Goal: Transaction & Acquisition: Purchase product/service

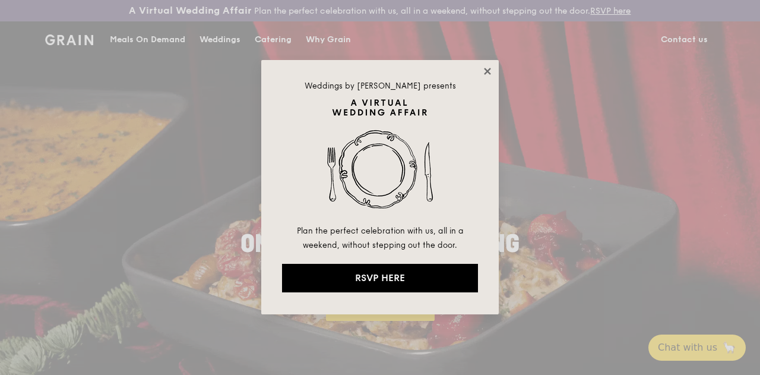
click at [482, 72] on icon at bounding box center [487, 71] width 11 height 11
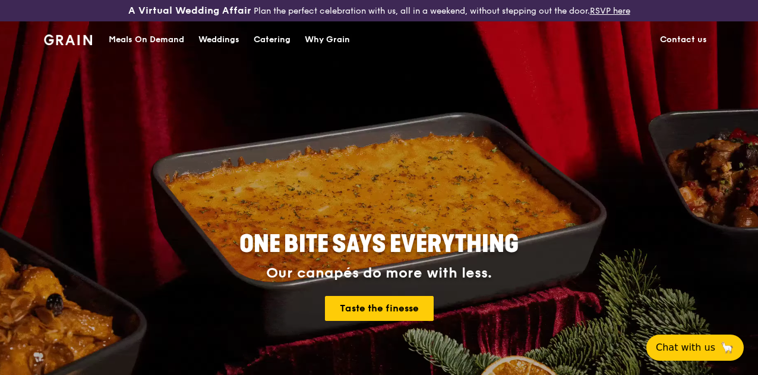
click at [270, 48] on div "Catering" at bounding box center [272, 40] width 37 height 36
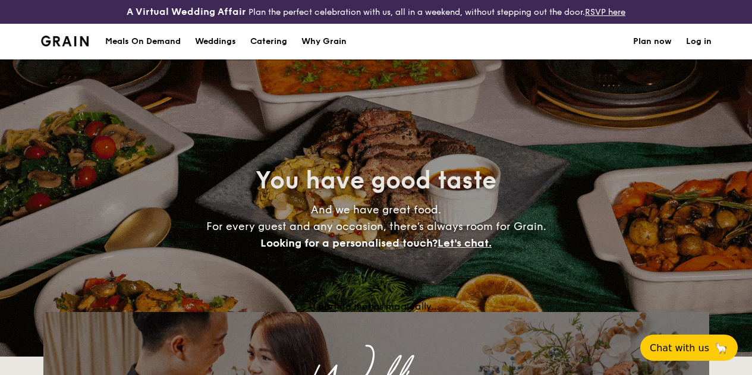
select select
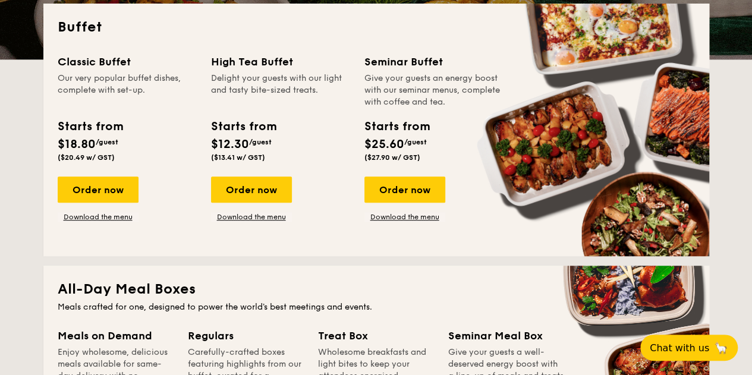
scroll to position [307, 0]
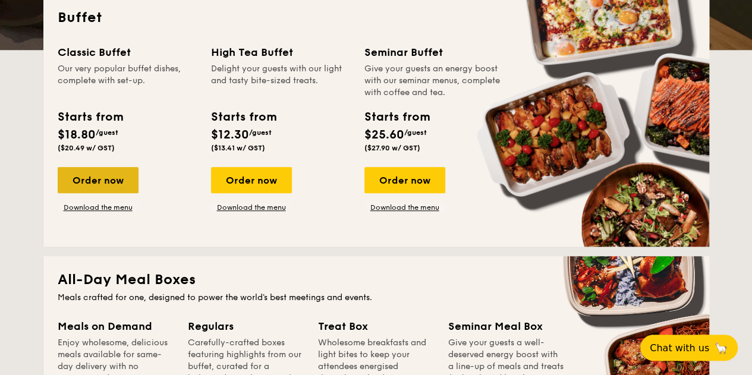
click at [86, 185] on div "Order now" at bounding box center [98, 180] width 81 height 26
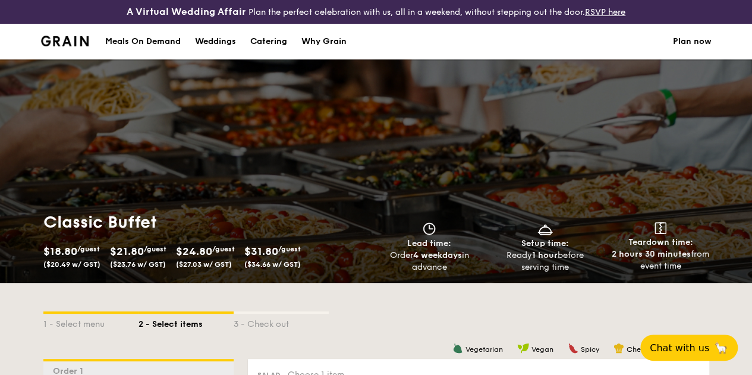
scroll to position [297, 0]
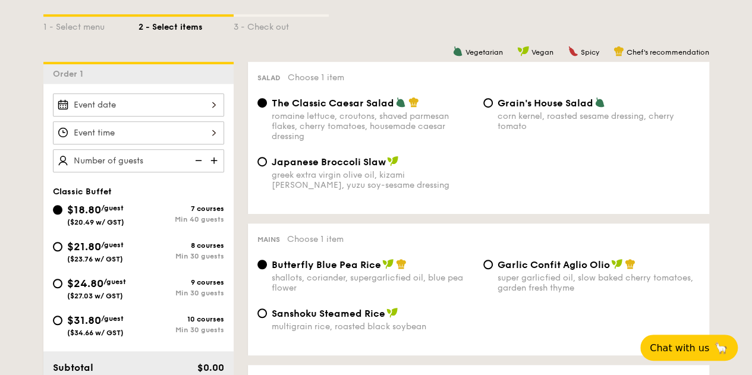
click at [174, 111] on div at bounding box center [138, 104] width 171 height 23
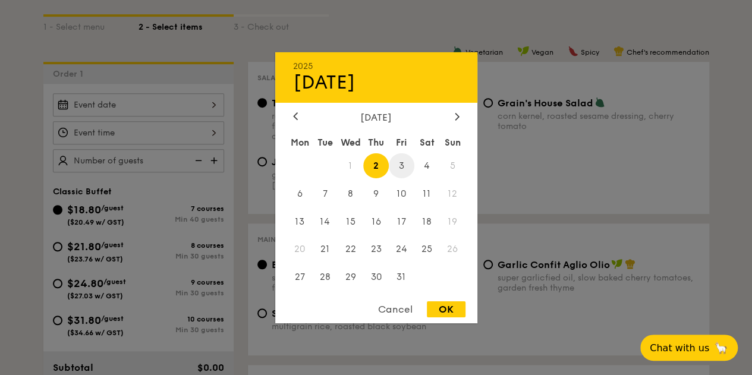
click at [402, 167] on span "3" at bounding box center [402, 166] width 26 height 26
click at [445, 310] on div "OK" at bounding box center [446, 309] width 39 height 16
type input "[DATE]"
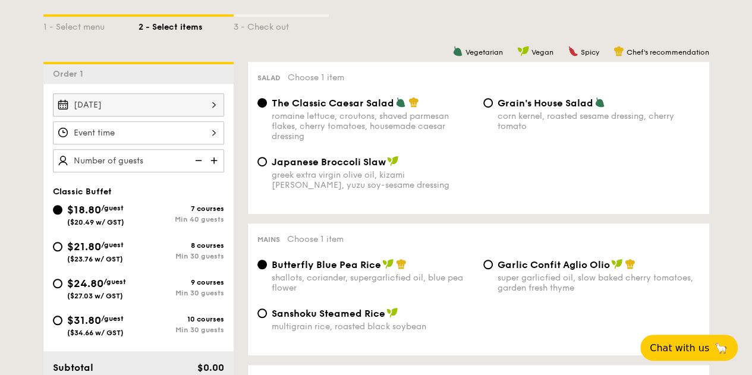
click at [212, 141] on div "12 1 2 3 4 5 6 7 8 9 10 11 00 15 30 45 am pm Cancel OK" at bounding box center [138, 132] width 171 height 23
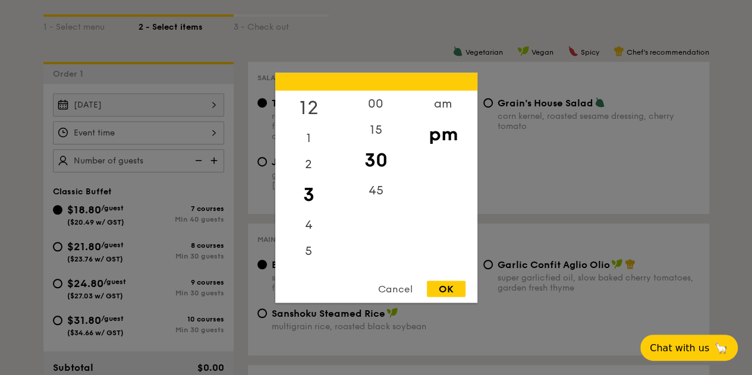
click at [305, 105] on div "12" at bounding box center [308, 107] width 67 height 34
click at [375, 106] on div "00" at bounding box center [375, 107] width 67 height 34
click at [447, 286] on div "OK" at bounding box center [446, 288] width 39 height 16
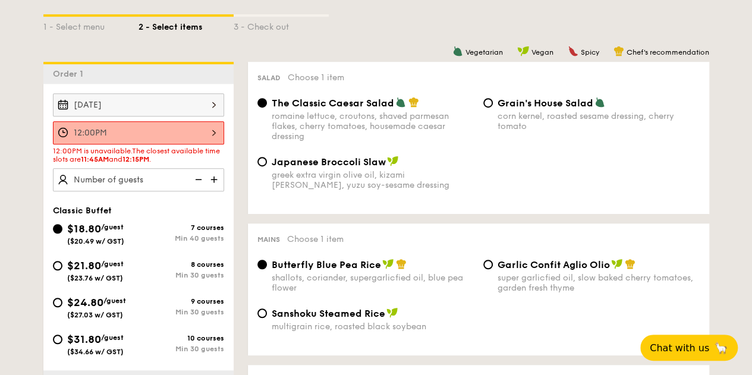
click at [212, 138] on div "12:00PM" at bounding box center [138, 132] width 171 height 23
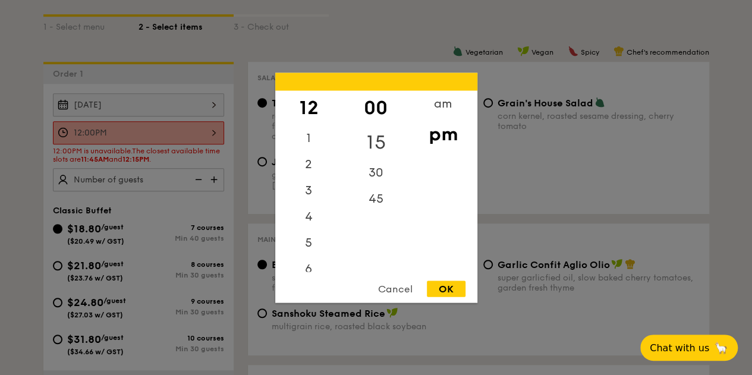
click at [381, 137] on div "15" at bounding box center [375, 142] width 67 height 34
click at [448, 285] on div "OK" at bounding box center [446, 288] width 39 height 16
type input "12:15PM"
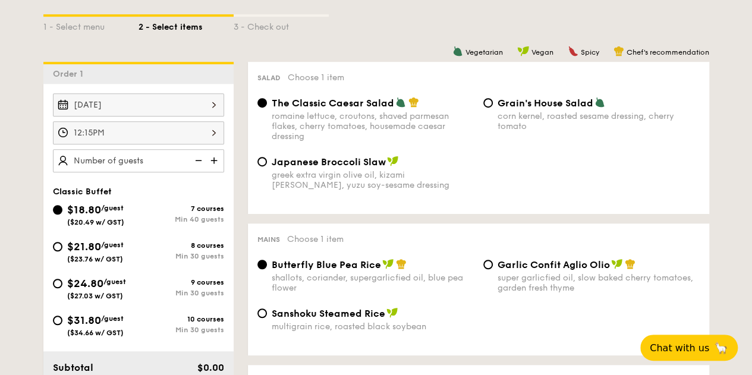
click at [218, 171] on img at bounding box center [215, 160] width 18 height 23
click at [217, 171] on img at bounding box center [215, 160] width 18 height 23
click at [198, 169] on img at bounding box center [197, 160] width 18 height 23
type input "45 guests"
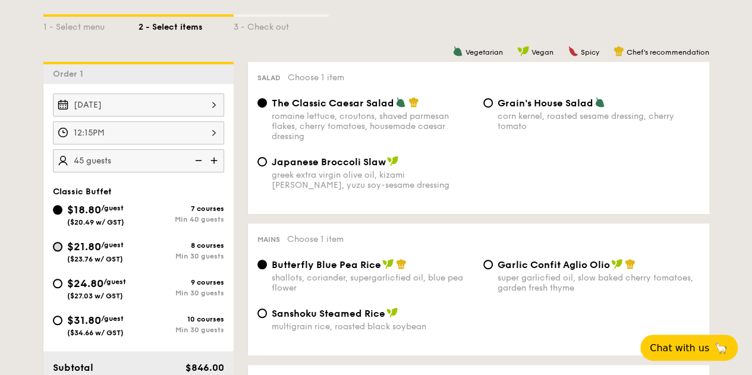
click at [61, 251] on input "$21.80 /guest ($23.76 w/ GST) 8 courses Min 30 guests" at bounding box center [58, 247] width 10 height 10
radio input "true"
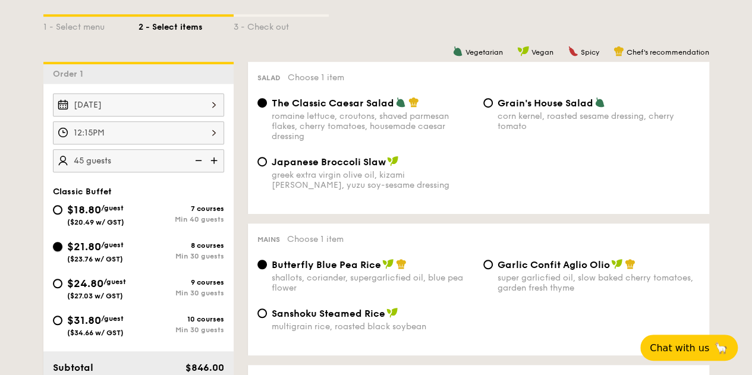
radio input "true"
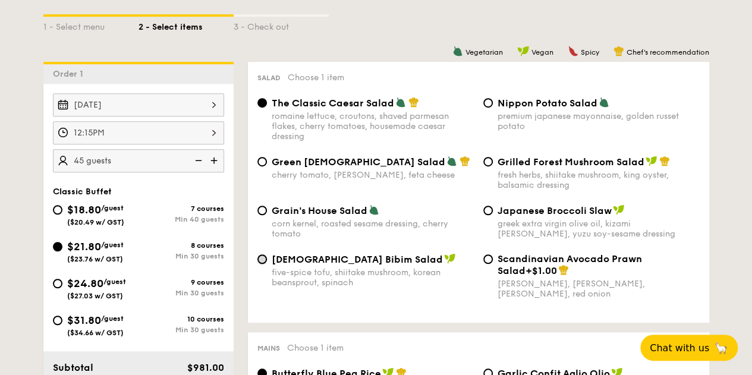
click at [263, 264] on input "Korean Bibim Salad five-spice tofu, shiitake mushroom, korean beansprout, spina…" at bounding box center [262, 259] width 10 height 10
radio input "true"
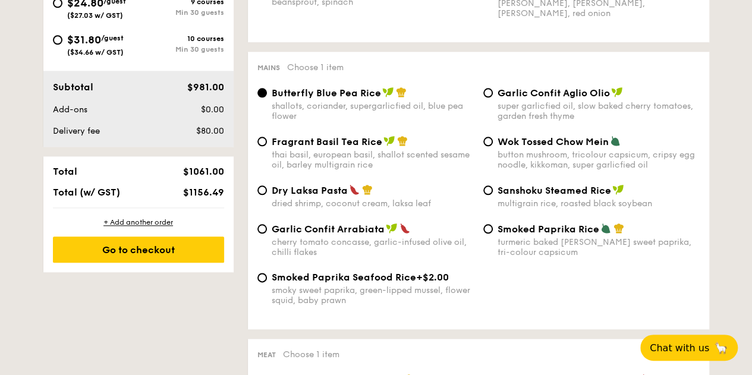
scroll to position [594, 0]
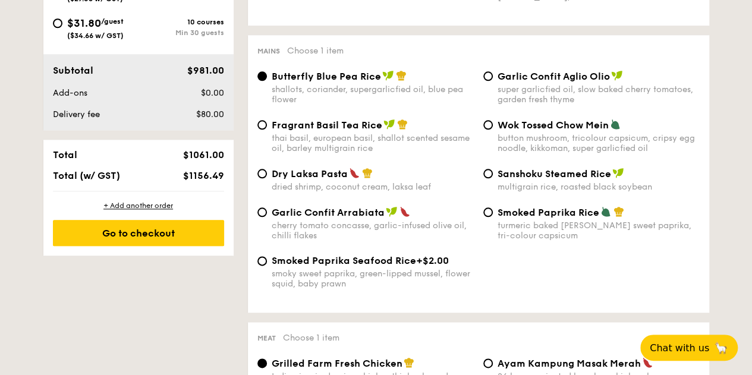
click at [255, 222] on div "Garlic Confit Arrabiata cherry tomato concasse, garlic-infused olive oil, chill…" at bounding box center [365, 223] width 226 height 34
click at [264, 217] on input "Garlic Confit Arrabiata cherry tomato concasse, garlic-infused olive oil, chill…" at bounding box center [262, 212] width 10 height 10
radio input "true"
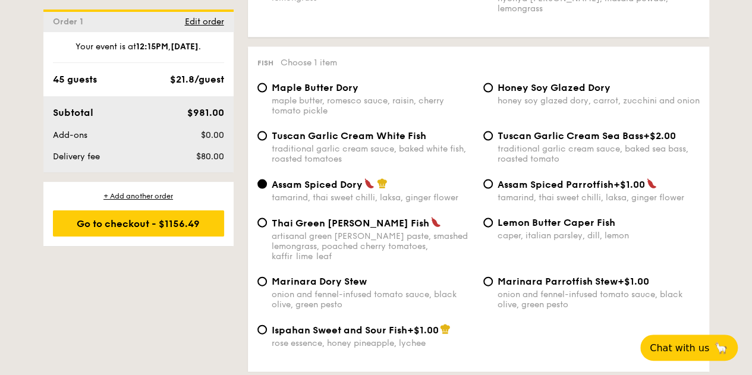
scroll to position [1248, 0]
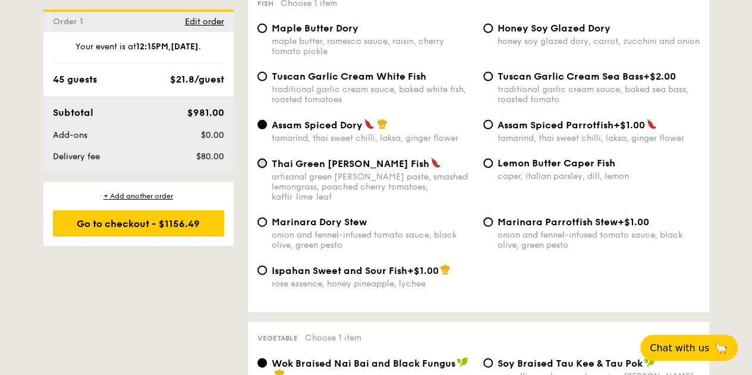
click at [261, 168] on input "Thai Green [PERSON_NAME] Fish artisanal green [PERSON_NAME] paste, smashed lemo…" at bounding box center [262, 164] width 10 height 10
radio input "true"
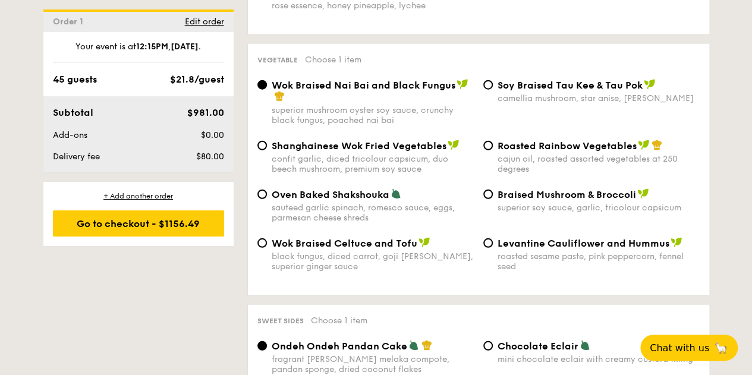
scroll to position [1545, 0]
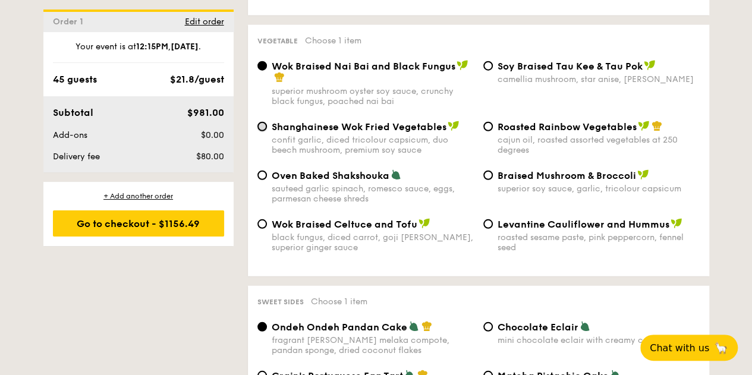
click at [263, 124] on input "Shanghainese Wok Fried Vegetables confit garlic, diced tricolour capsicum, duo …" at bounding box center [262, 127] width 10 height 10
radio input "true"
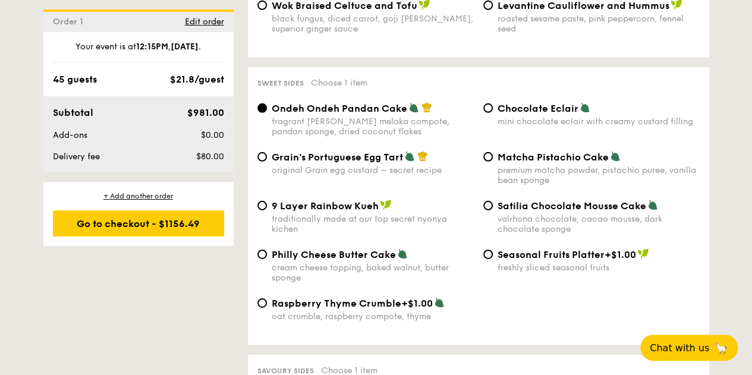
scroll to position [1782, 0]
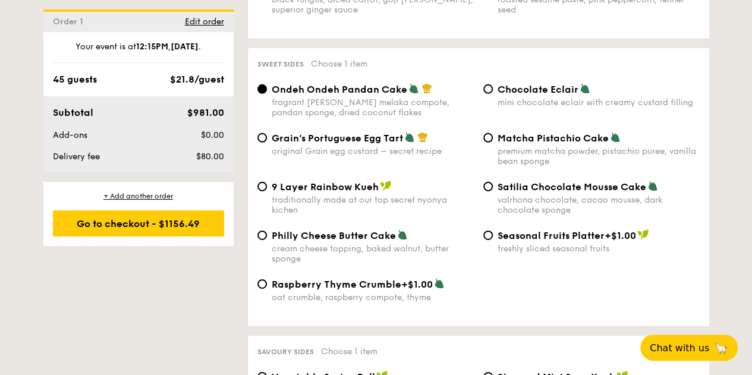
click at [475, 89] on div "Ondeh Ondeh Pandan Cake fragrant [PERSON_NAME] melaka compote, pandan sponge, d…" at bounding box center [365, 100] width 226 height 34
click at [485, 91] on input "Chocolate Eclair mini chocolate eclair with creamy custard filling" at bounding box center [488, 89] width 10 height 10
radio input "true"
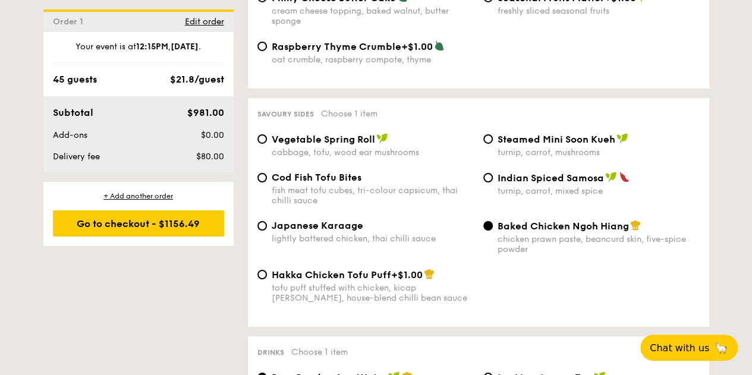
scroll to position [2079, 0]
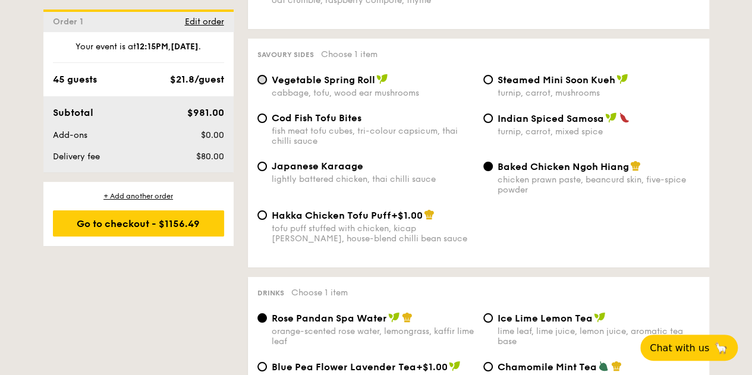
click at [263, 84] on input "Vegetable Spring Roll cabbage, tofu, wood ear mushrooms" at bounding box center [262, 80] width 10 height 10
radio input "true"
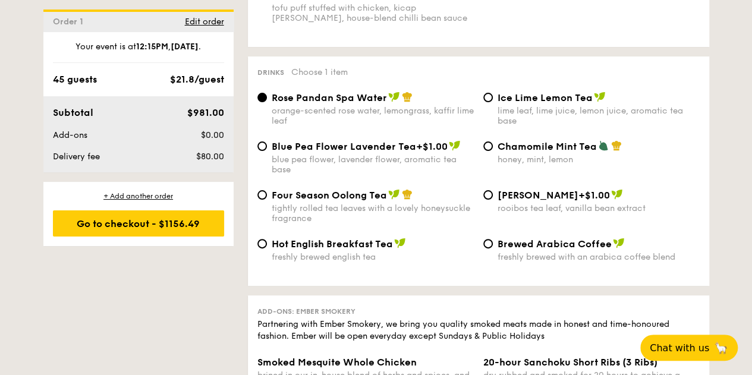
scroll to position [2317, 0]
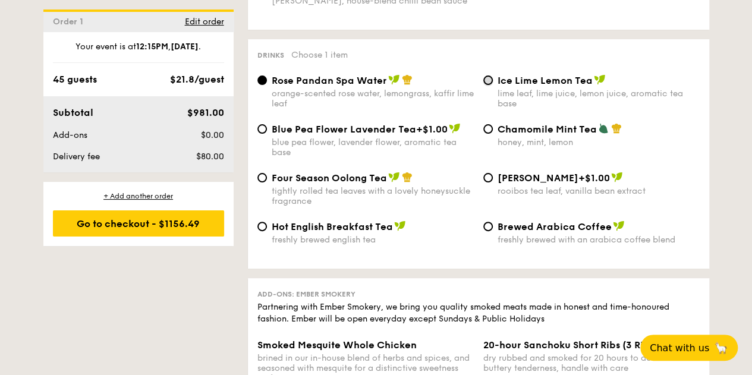
click at [490, 85] on input "Ice Lime Lemon Tea lime leaf, lime juice, lemon juice, aromatic tea base" at bounding box center [488, 80] width 10 height 10
radio input "true"
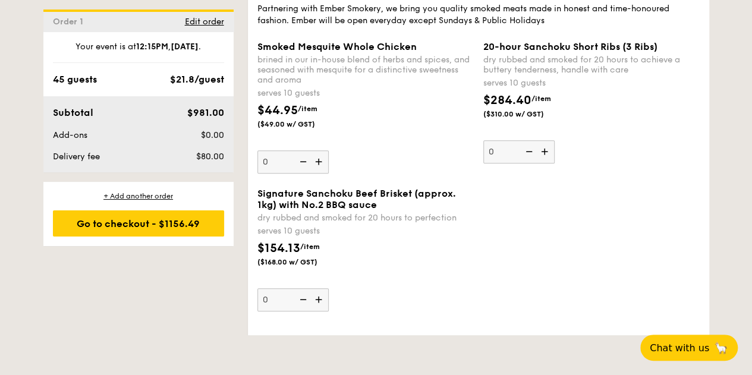
scroll to position [2614, 0]
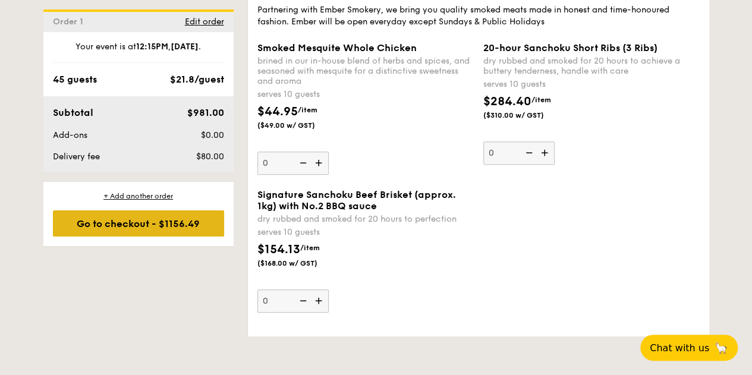
click at [109, 215] on div "Go to checkout - $1156.49" at bounding box center [138, 223] width 171 height 26
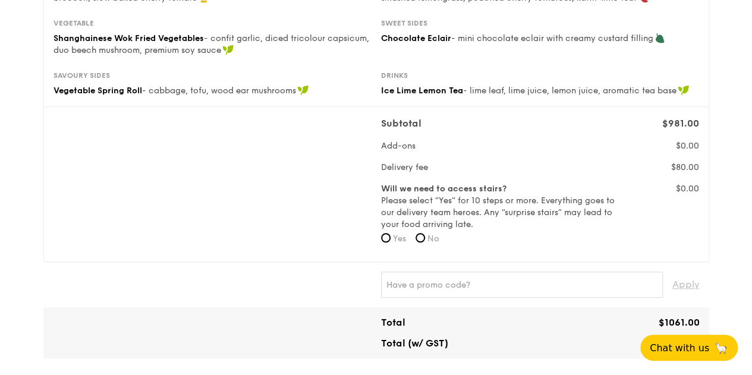
scroll to position [356, 0]
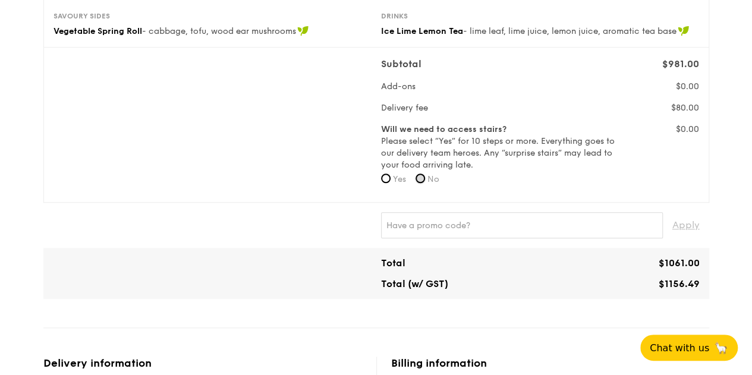
click at [424, 183] on input "No" at bounding box center [420, 178] width 10 height 10
radio input "true"
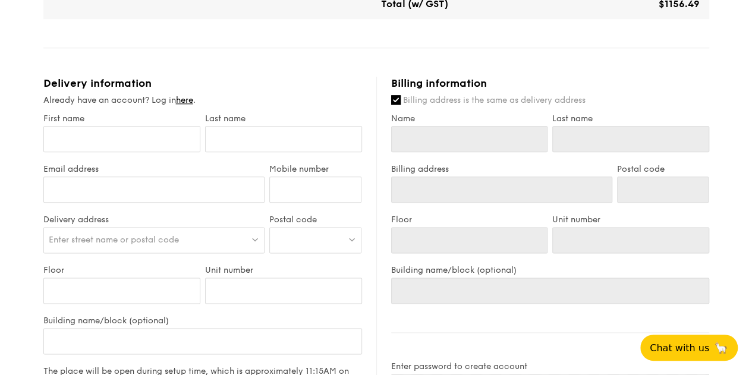
scroll to position [654, 0]
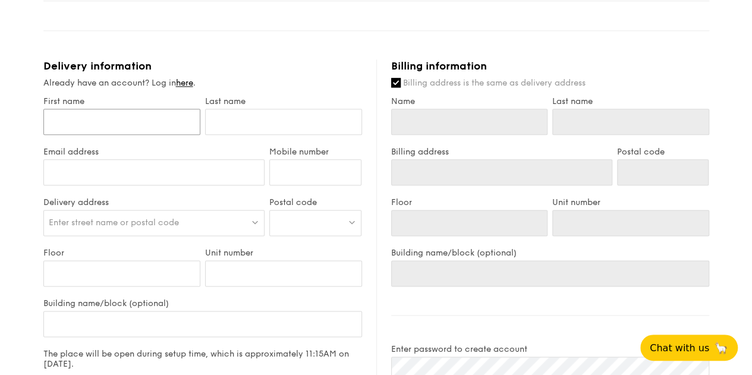
click at [111, 132] on input "First name" at bounding box center [121, 122] width 157 height 26
type input "[PERSON_NAME]"
type input "[PERSON_NAME][EMAIL_ADDRESS][DOMAIN_NAME]"
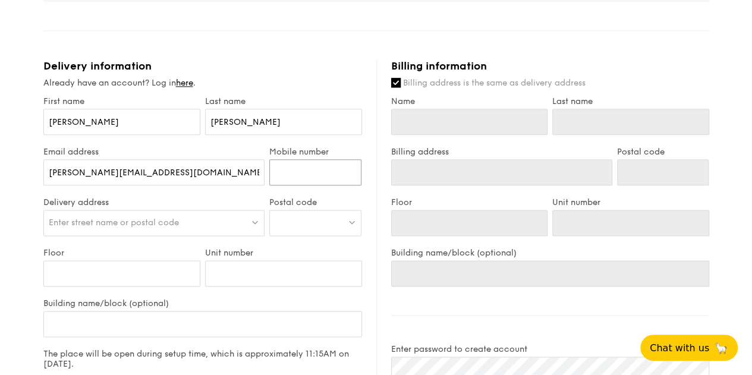
type input "96303343"
type input "[PERSON_NAME]"
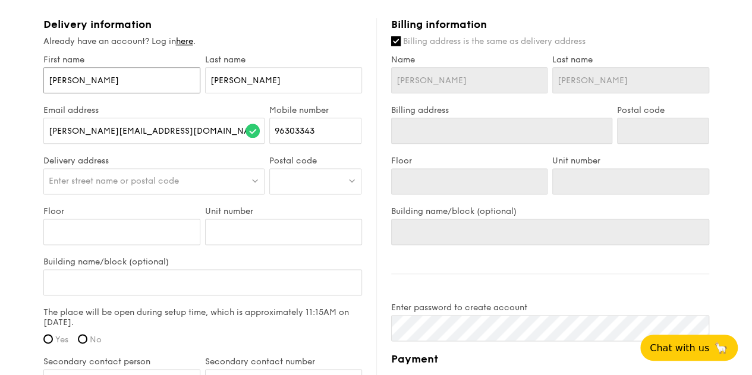
scroll to position [713, 0]
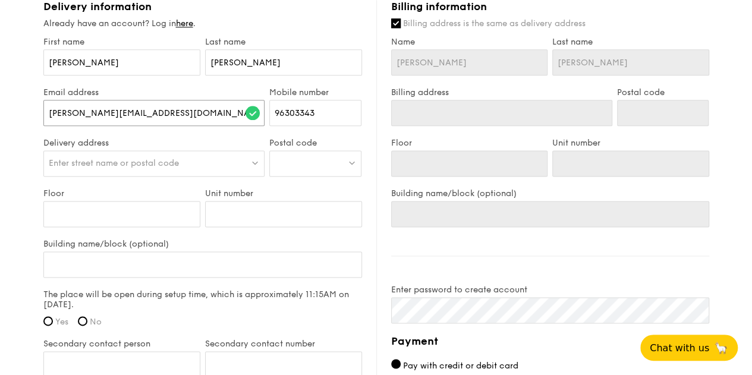
drag, startPoint x: 177, startPoint y: 122, endPoint x: 0, endPoint y: 131, distance: 177.3
type input "[PERSON_NAME][EMAIL_ADDRESS][PERSON_NAME][DOMAIN_NAME]"
click at [108, 168] on span "Enter street name or postal code" at bounding box center [114, 163] width 130 height 10
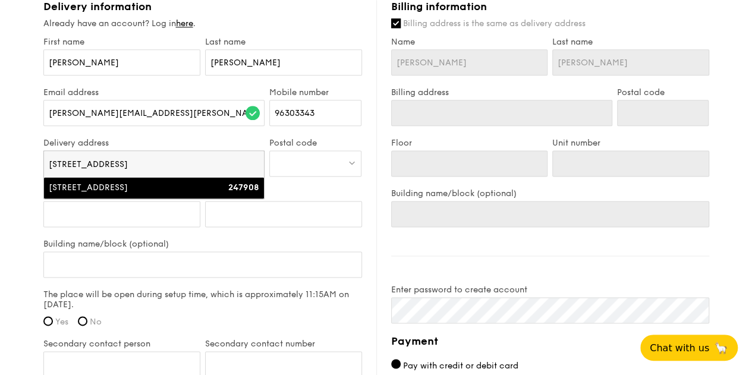
type input "[STREET_ADDRESS]"
click at [72, 191] on div "[STREET_ADDRESS]" at bounding box center [128, 188] width 158 height 12
type input "[STREET_ADDRESS]"
type input "247908"
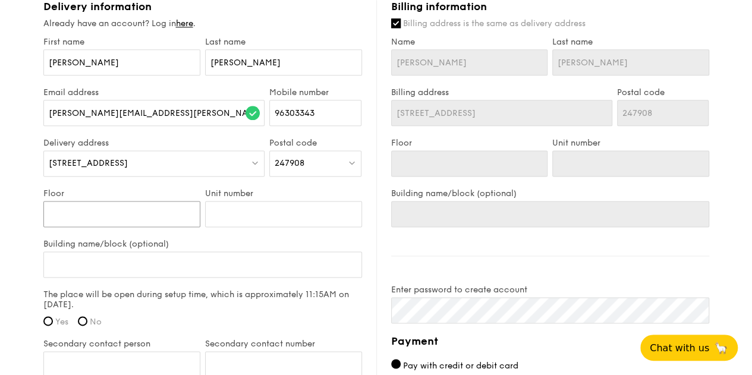
click at [113, 223] on input "Floor" at bounding box center [121, 214] width 157 height 26
click at [134, 272] on input "Building name/block (optional)" at bounding box center [202, 264] width 318 height 26
type input "E"
type input "Et"
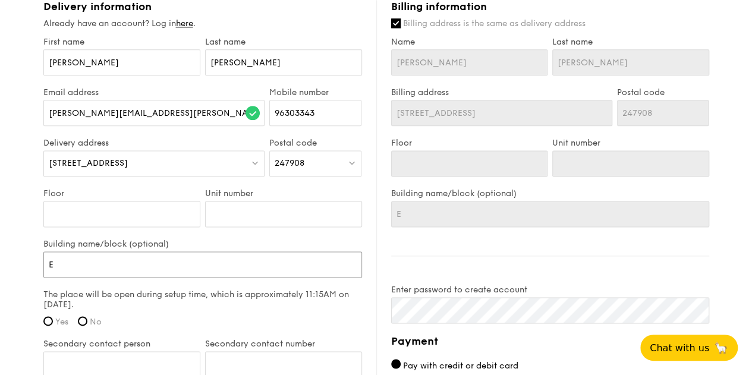
type input "Et"
type input "Eto"
type input "Eton"
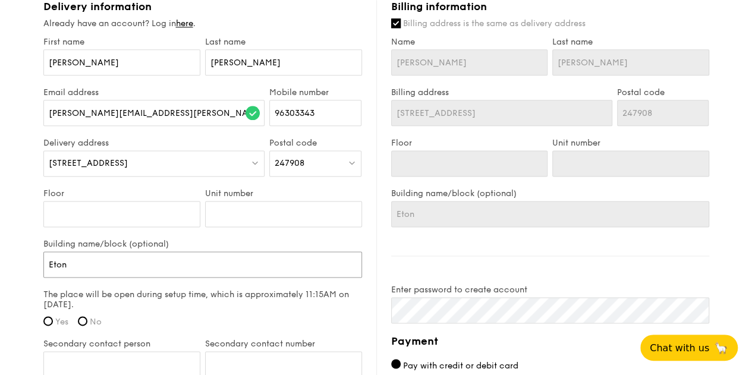
type input "EtonH"
type input "EtonHo"
type input "EtonHou"
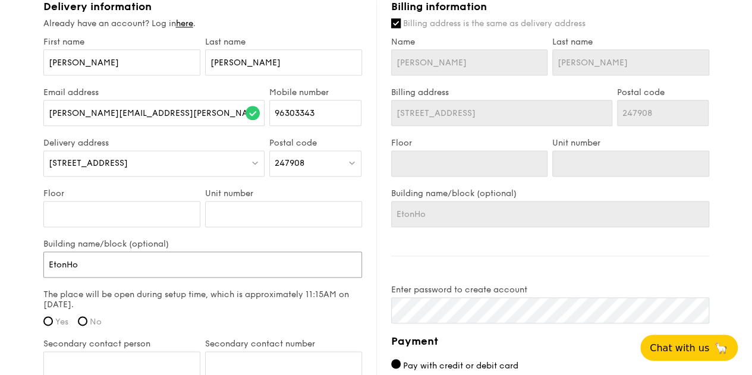
type input "EtonHou"
type input "EtonHous"
type input "EtonHouse"
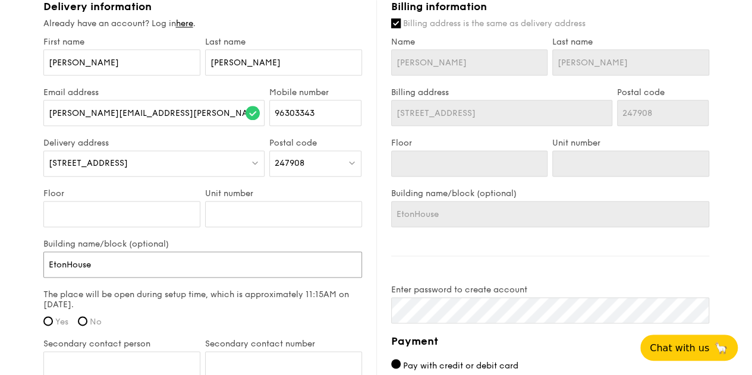
type input "EtonHouse"
type input "EtonHouse I"
type input "EtonHouse In"
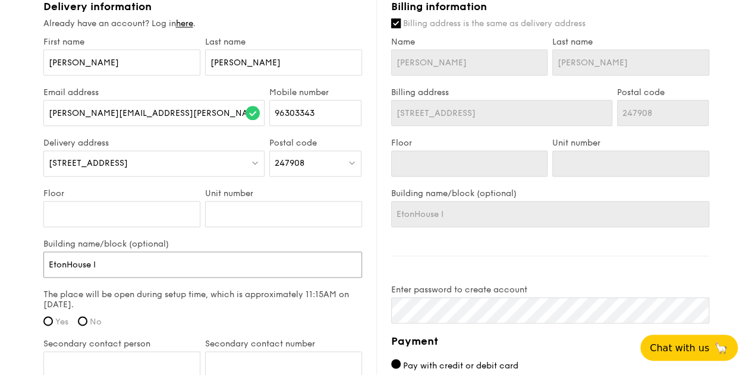
type input "EtonHouse In"
type input "EtonHouse Ine"
type input "EtonHouse Inet"
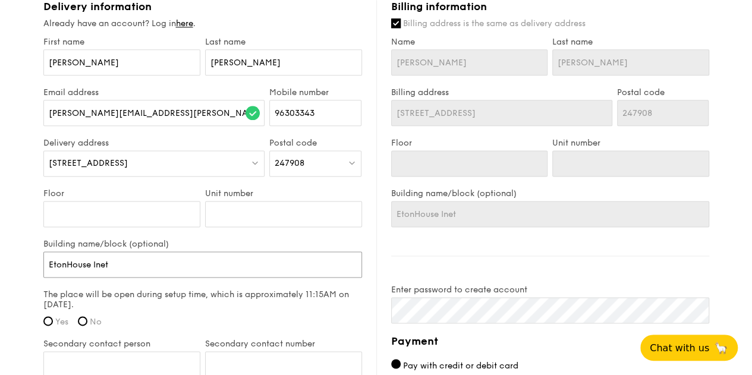
type input "EtonHouse Ine"
type input "EtonHouse In"
type input "EtonHouse Int"
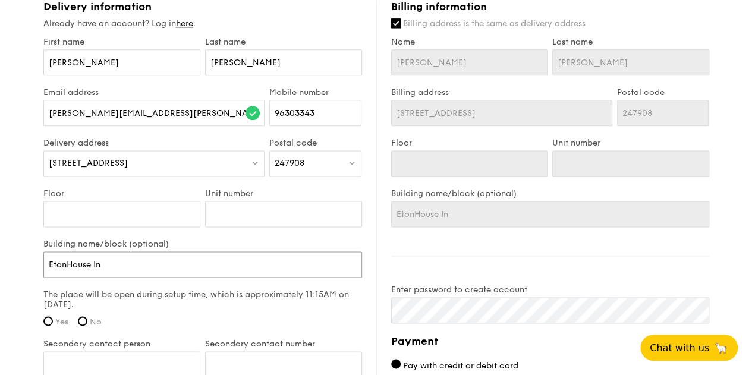
type input "EtonHouse Int"
type input "EtonHouse Inte"
type input "EtonHouse Inter"
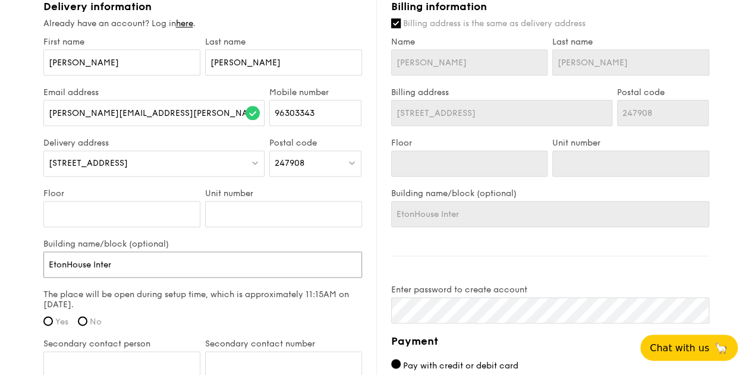
type input "EtonHouse Intern"
type input "EtonHouse Interna"
type input "EtonHouse Internat"
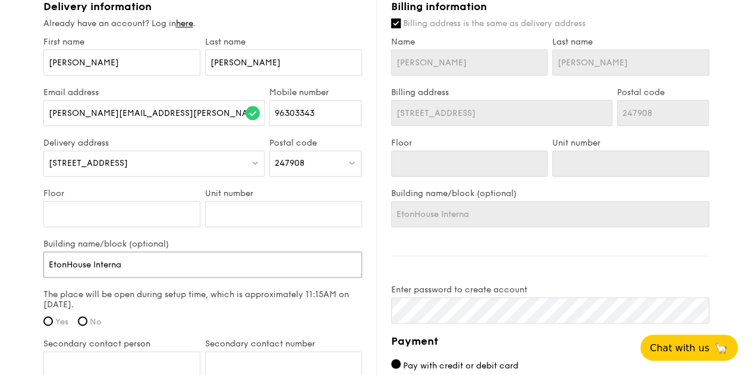
type input "EtonHouse Internat"
type input "EtonHouse Internati"
type input "EtonHouse Internatio"
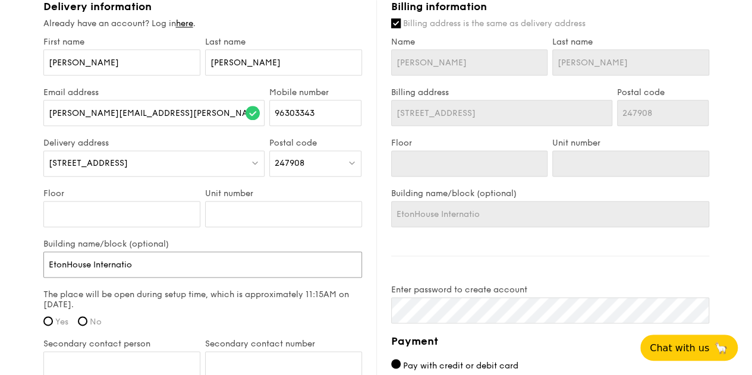
type input "EtonHouse Internation"
type input "EtonHouse Internationa"
type input "EtonHouse International"
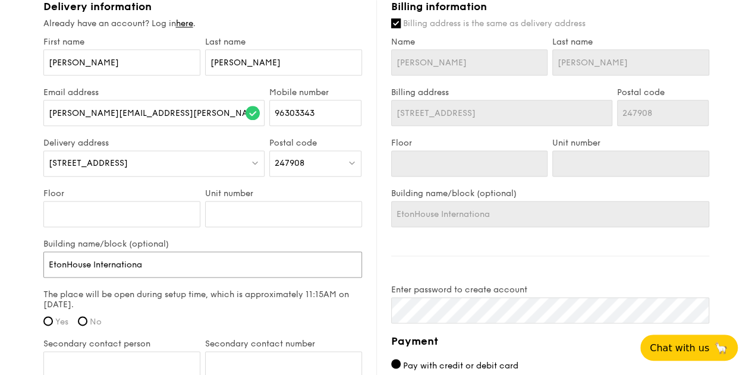
type input "EtonHouse International"
type input "EtonHouse International S"
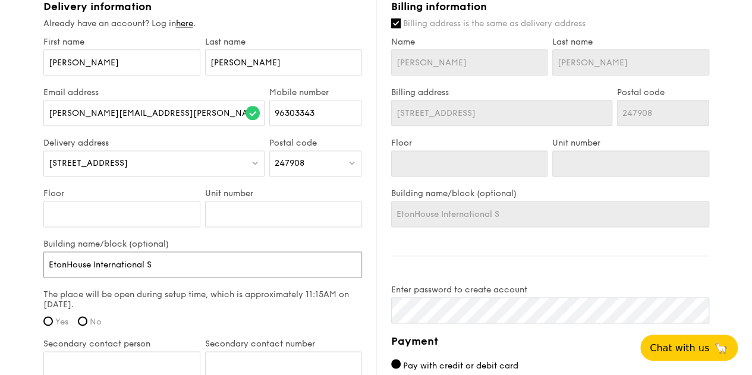
type input "EtonHouse International Sc"
type input "EtonHouse International Sch"
type input "EtonHouse International Scho"
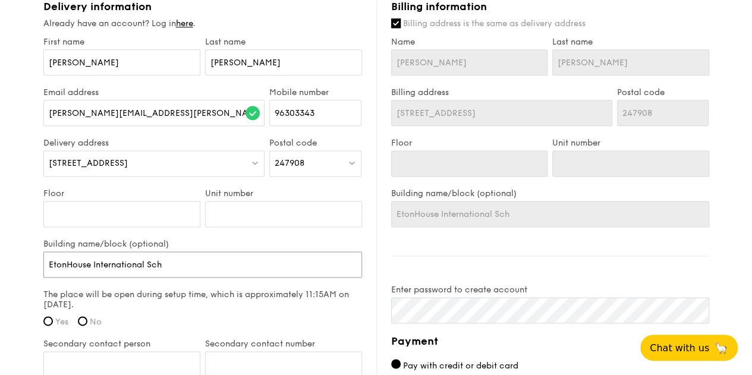
type input "EtonHouse International Scho"
type input "EtonHouse International Schoo"
type input "[GEOGRAPHIC_DATA]"
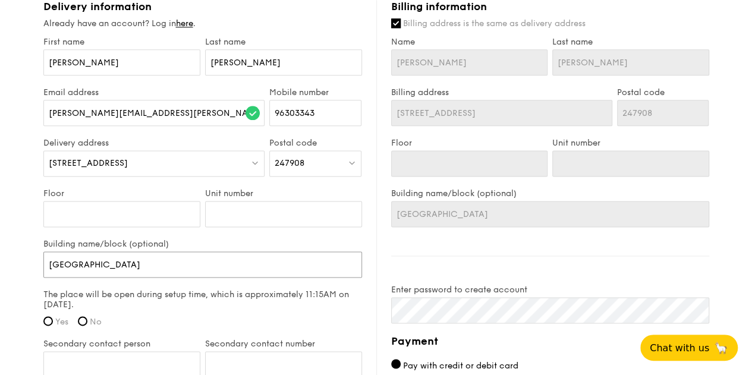
type input "[GEOGRAPHIC_DATA]"
type input "[GEOGRAPHIC_DATA] o"
type input "[GEOGRAPHIC_DATA] or"
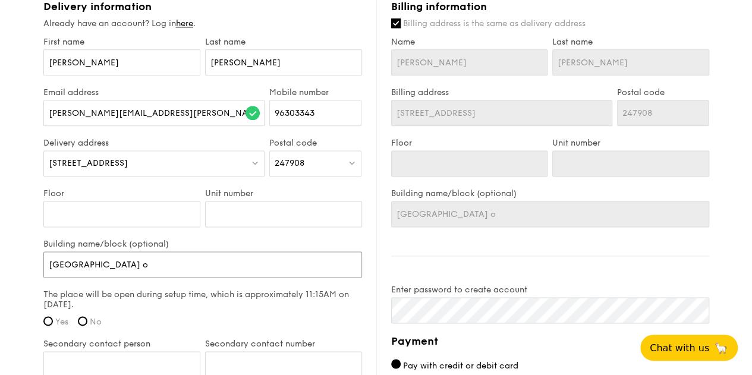
type input "[GEOGRAPHIC_DATA] or"
type input "EtonHouse International School orc"
type input "EtonHouse International School orch"
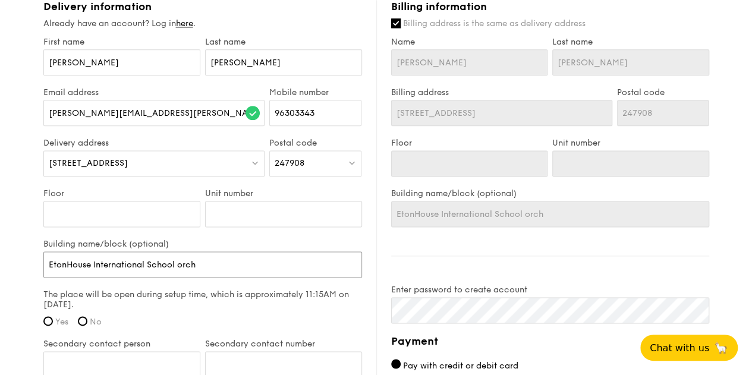
type input "EtonHouse International School orcha"
type input "EtonHouse International School orchar"
type input "[GEOGRAPHIC_DATA] orchard"
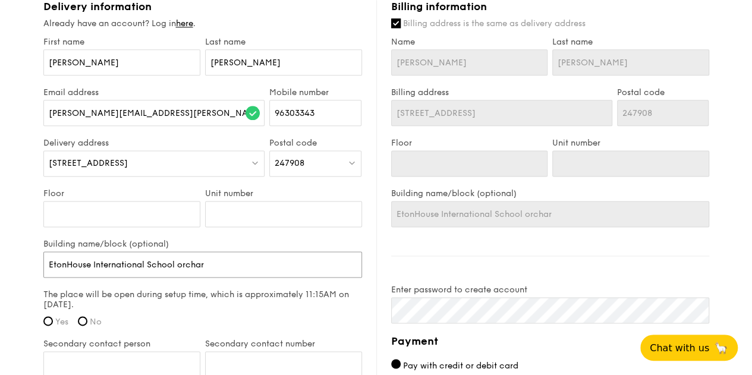
type input "[GEOGRAPHIC_DATA] orchard"
type input "EtonHouse International School orchar"
type input "EtonHouse International School orcha"
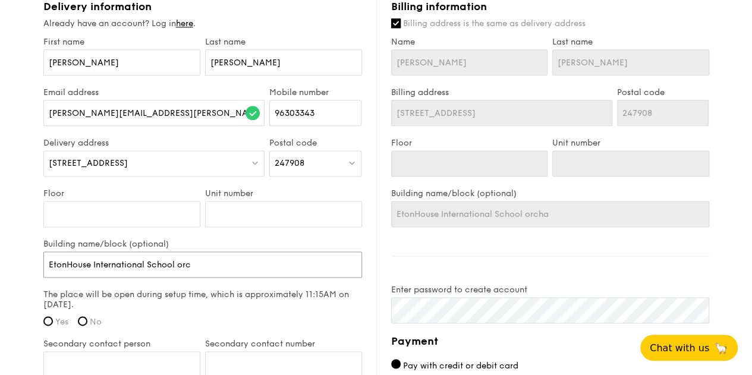
type input "[GEOGRAPHIC_DATA] or"
type input "[GEOGRAPHIC_DATA] o"
type input "[GEOGRAPHIC_DATA]"
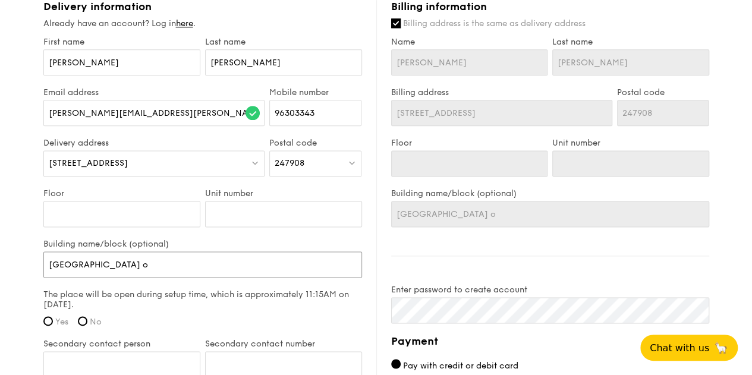
type input "[GEOGRAPHIC_DATA]"
type input "[GEOGRAPHIC_DATA] O"
type input "[GEOGRAPHIC_DATA] Or"
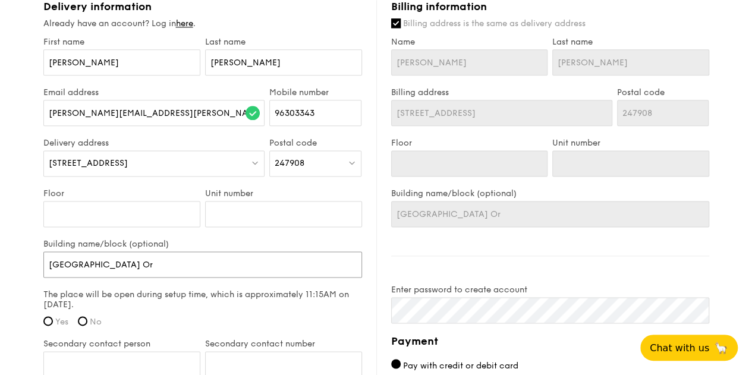
type input "EtonHouse International School Orc"
type input "EtonHouse International School Orch"
type input "EtonHouse International School Orcha"
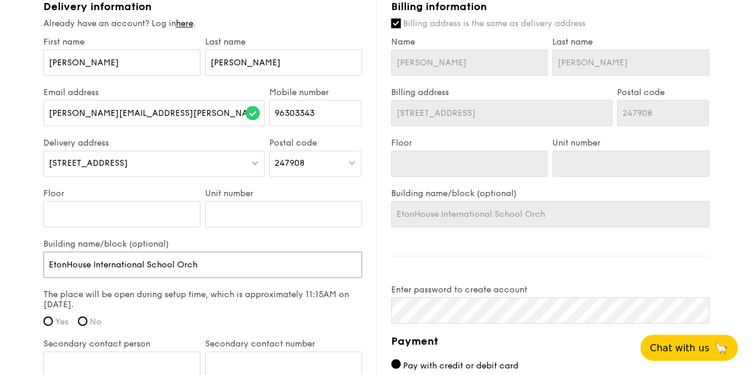
type input "EtonHouse International School Orcha"
type input "EtonHouse International School Orchar"
type input "[GEOGRAPHIC_DATA] Orchard"
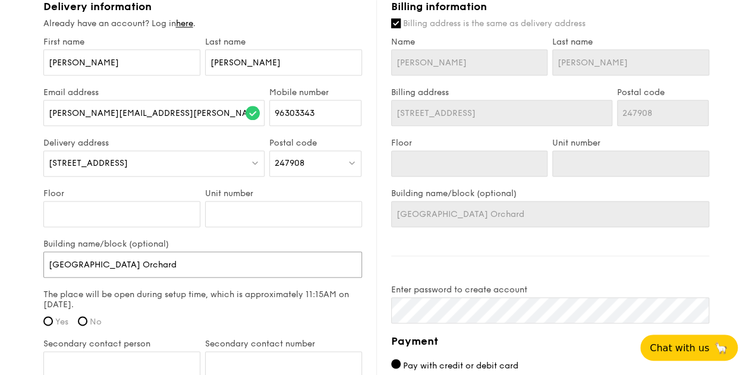
type input "[GEOGRAPHIC_DATA] Orchard"
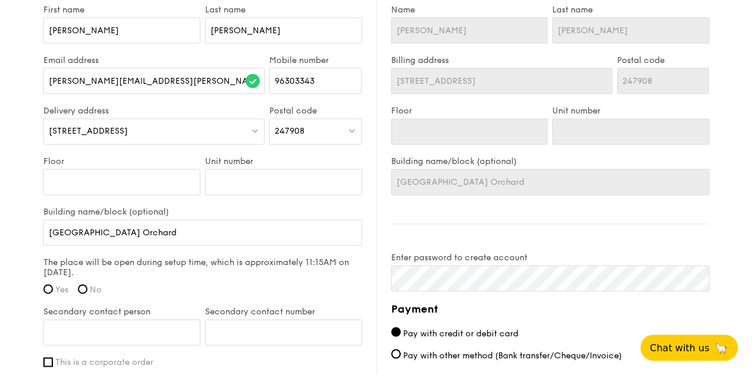
scroll to position [772, 0]
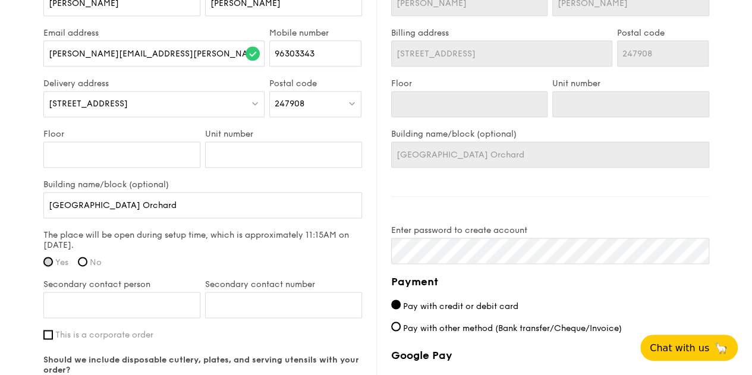
click at [48, 266] on input "Yes" at bounding box center [48, 262] width 10 height 10
radio input "true"
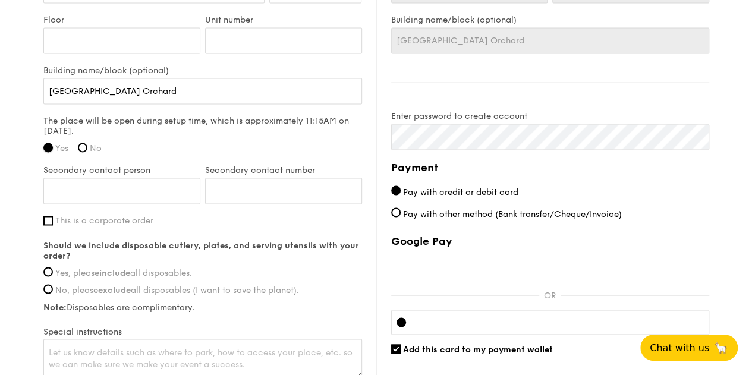
scroll to position [891, 0]
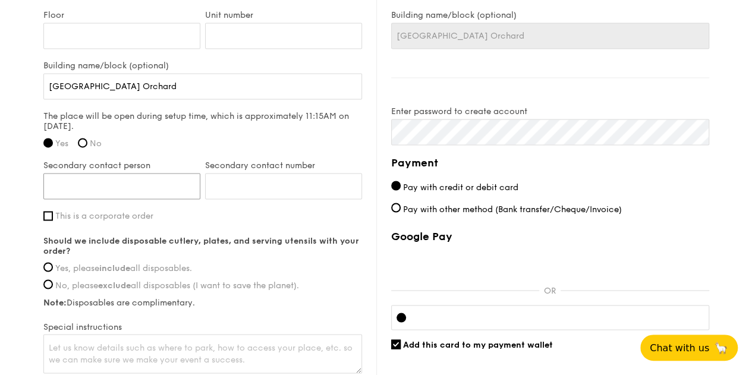
click at [78, 192] on input "Secondary contact person" at bounding box center [121, 186] width 157 height 26
type input "[PERSON_NAME]"
type input "80130569"
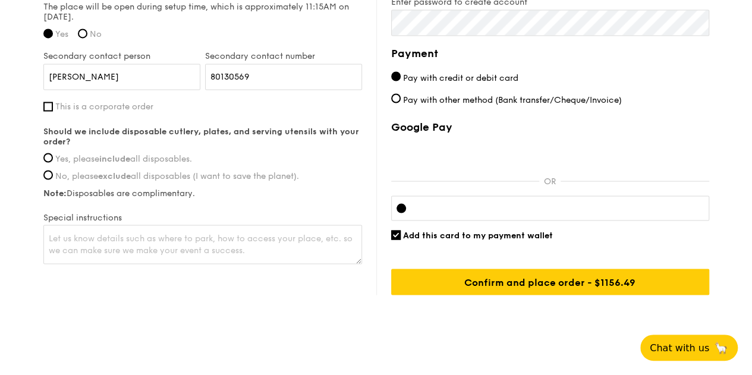
scroll to position [1010, 0]
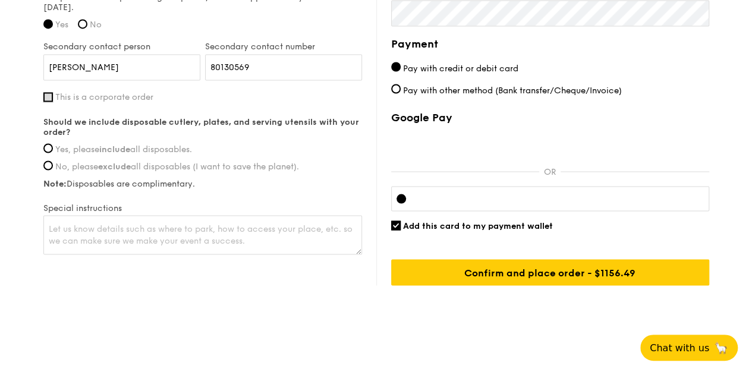
click at [49, 102] on input "This is a corporate order" at bounding box center [48, 97] width 10 height 10
checkbox input "true"
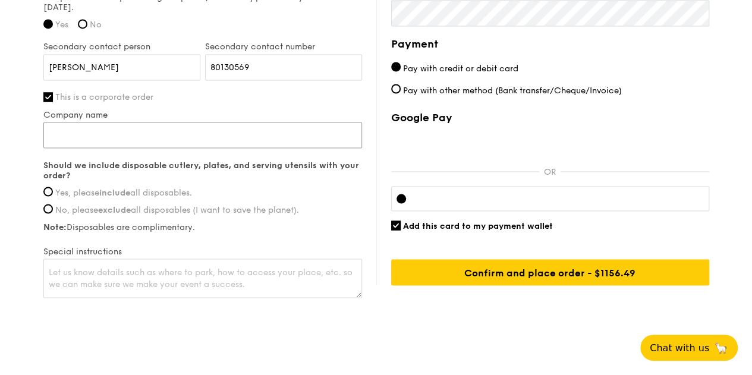
click at [96, 143] on input "Company name" at bounding box center [202, 135] width 318 height 26
type input "[GEOGRAPHIC_DATA] Orchard Pte Ltd"
click at [50, 196] on input "Yes, please include all disposables." at bounding box center [48, 192] width 10 height 10
radio input "true"
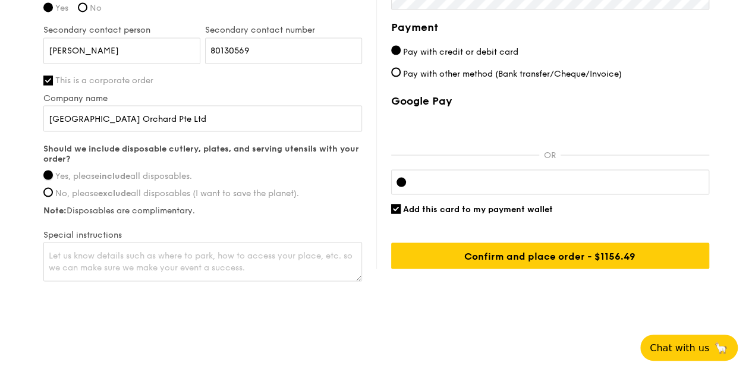
scroll to position [1036, 0]
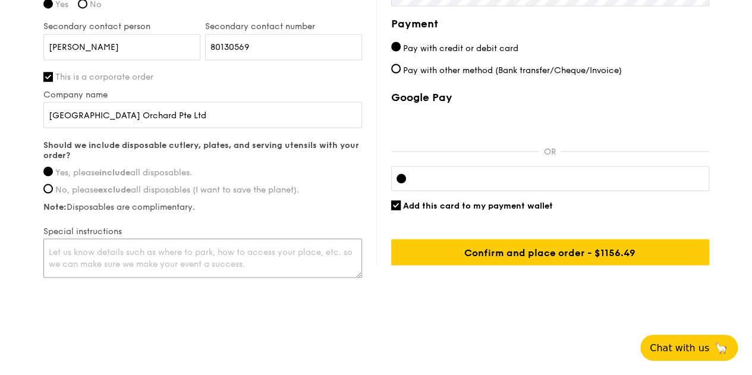
click at [134, 257] on textarea at bounding box center [202, 257] width 318 height 39
type textarea "P"
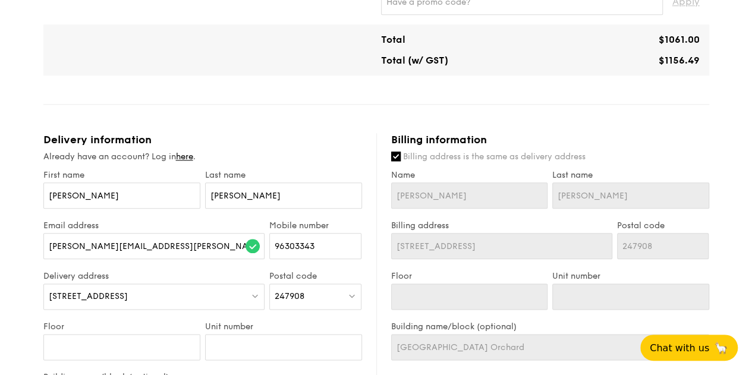
scroll to position [561, 0]
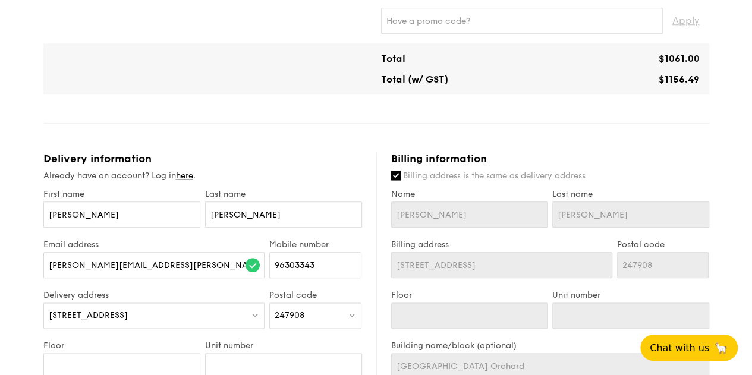
type textarea "Best to pull up outside and unload and then park in the basement. I will be aro…"
click at [392, 180] on input "Billing address is the same as delivery address" at bounding box center [396, 176] width 10 height 10
checkbox input "false"
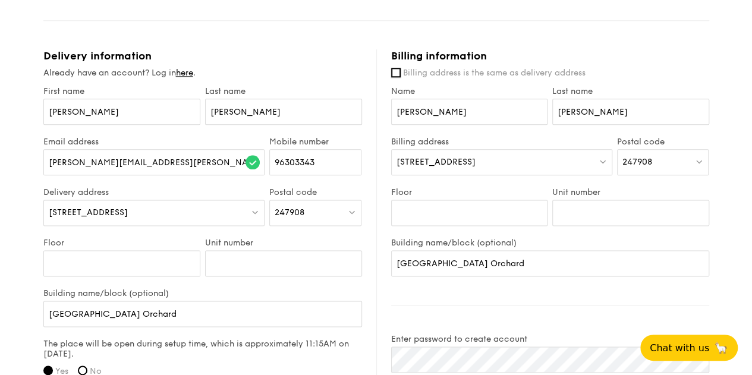
scroll to position [680, 0]
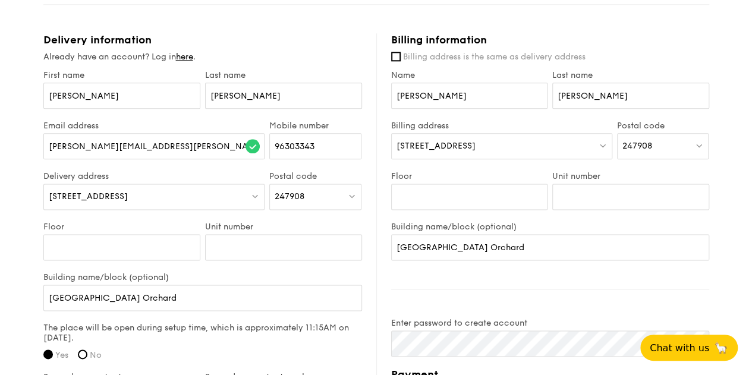
click at [563, 157] on div "[STREET_ADDRESS]" at bounding box center [501, 146] width 221 height 26
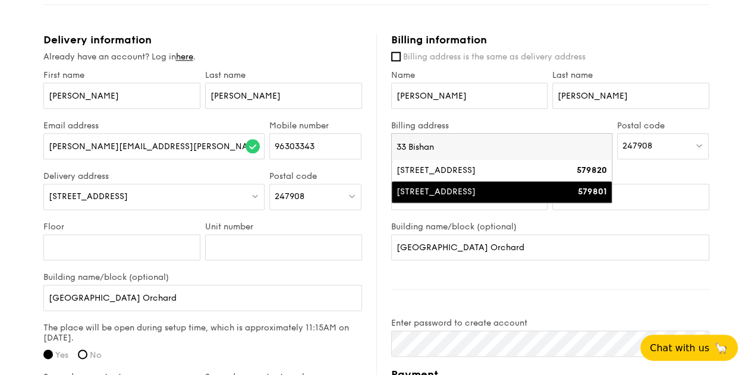
type input "33 Bishan"
click at [590, 197] on strong "579801" at bounding box center [591, 192] width 29 height 10
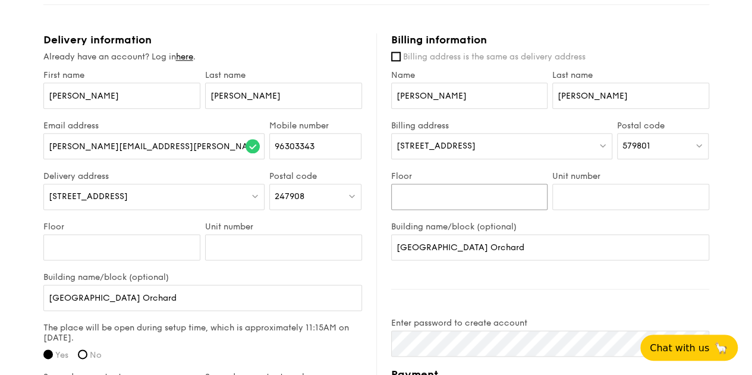
click at [454, 207] on input "Floor" at bounding box center [469, 197] width 157 height 26
type input "01"
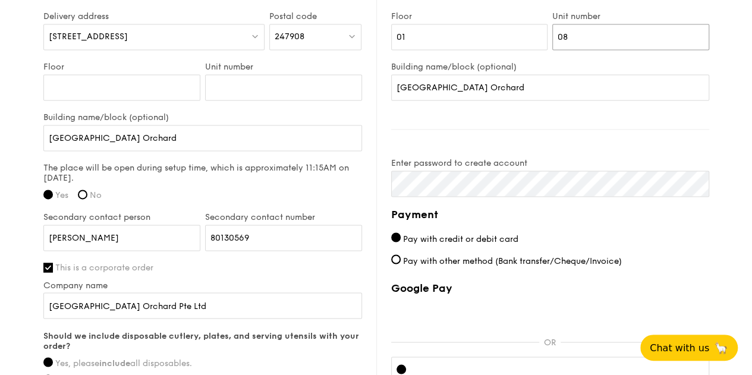
scroll to position [858, 0]
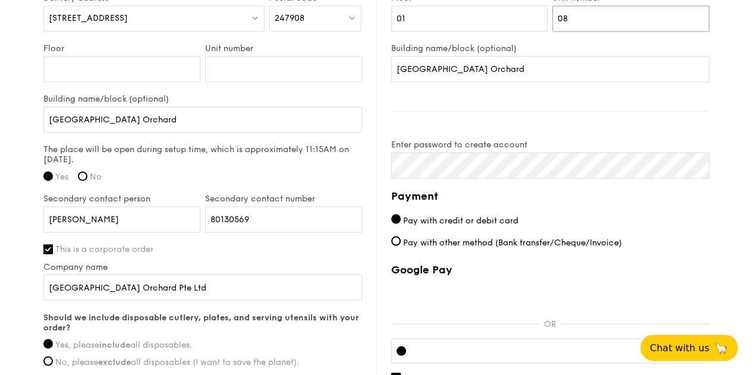
type input "08"
drag, startPoint x: 582, startPoint y: 75, endPoint x: 351, endPoint y: 75, distance: 231.7
click at [351, 75] on div "Delivery information Already have an account? Log in here . First name [PERSON_…" at bounding box center [375, 153] width 665 height 597
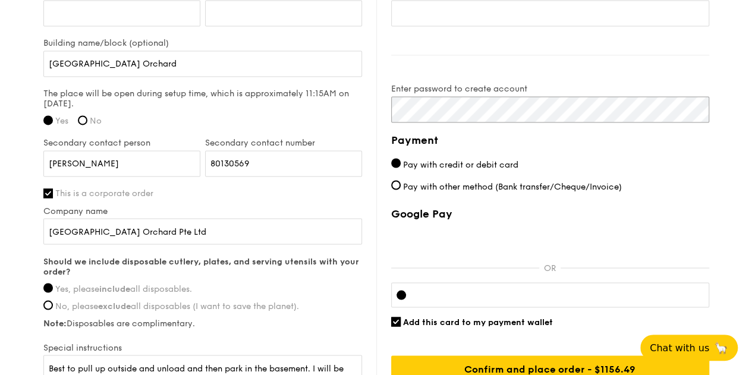
scroll to position [977, 0]
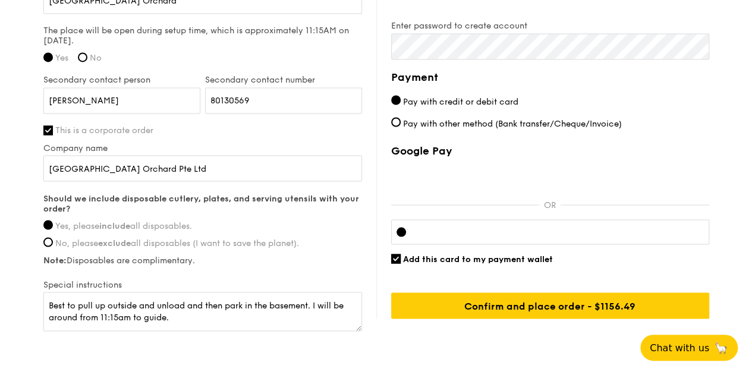
click at [410, 239] on div at bounding box center [550, 231] width 318 height 25
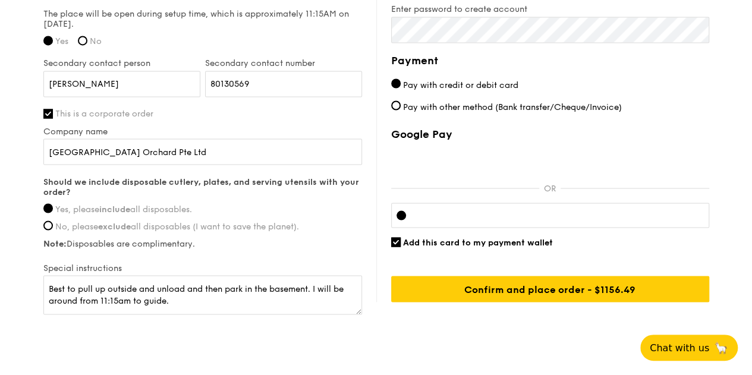
scroll to position [1036, 0]
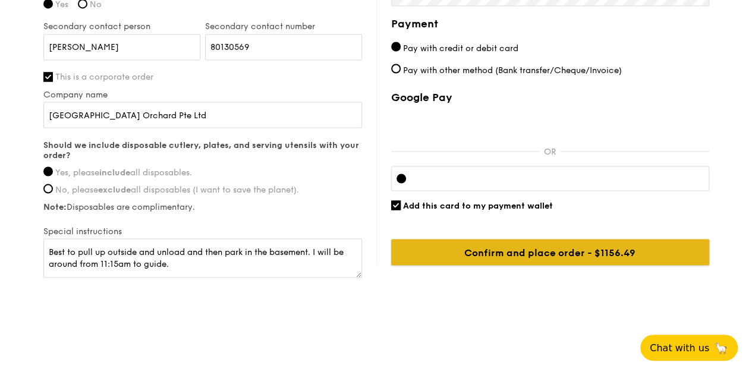
click at [536, 255] on input "Confirm and place order - $1156.49" at bounding box center [550, 252] width 318 height 26
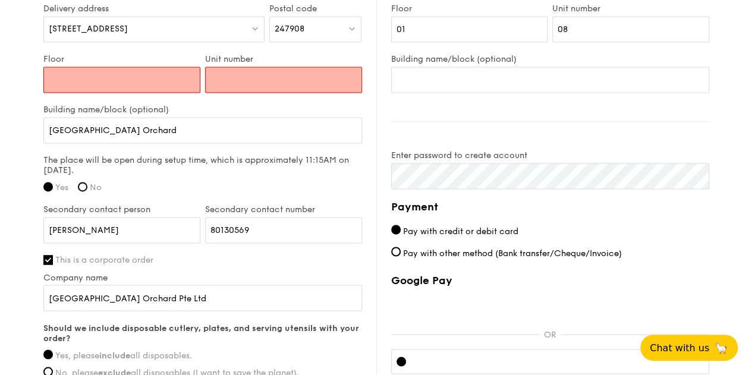
scroll to position [804, 0]
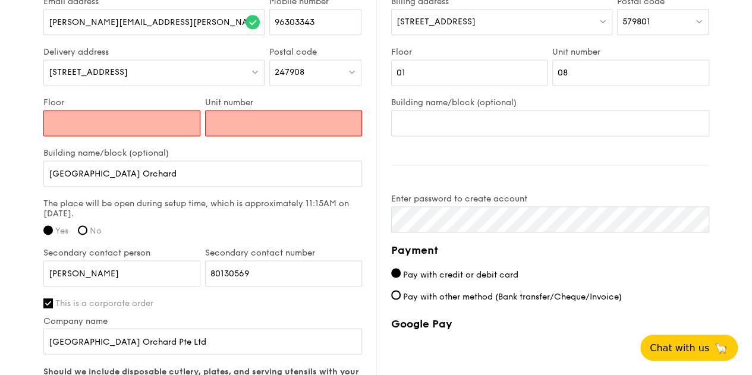
click at [171, 136] on input "Floor" at bounding box center [121, 123] width 157 height 26
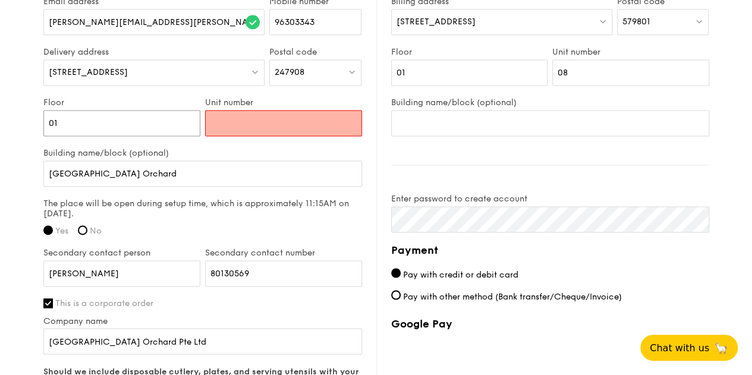
type input "01"
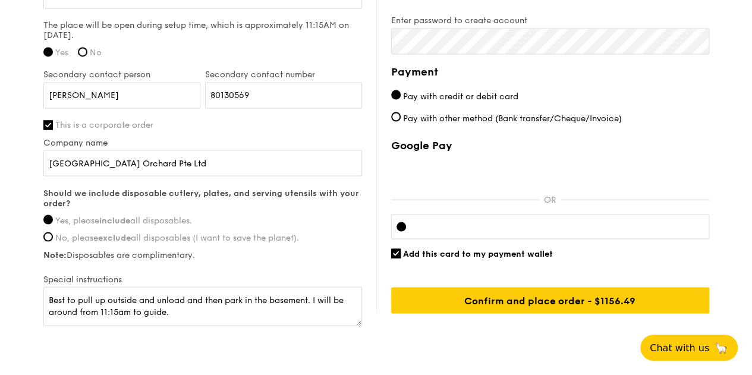
scroll to position [1036, 0]
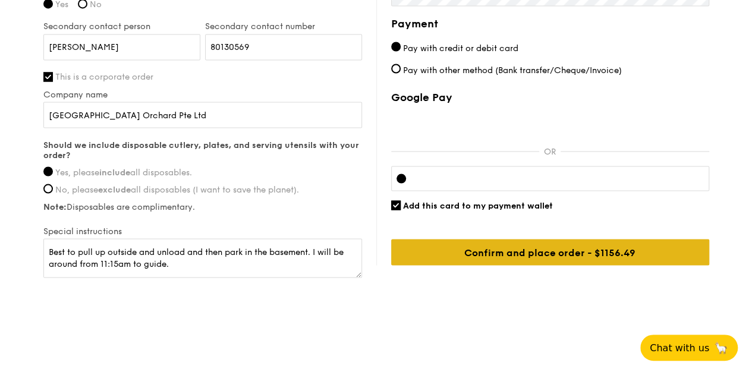
type input "01"
click at [534, 250] on input "Confirm and place order - $1156.49" at bounding box center [550, 252] width 318 height 26
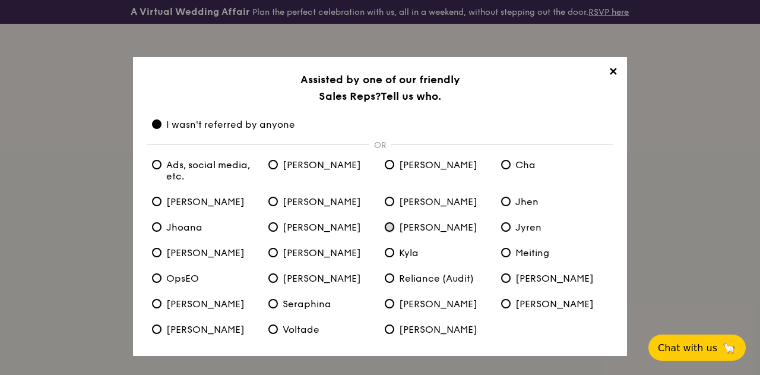
click at [388, 226] on input "[PERSON_NAME]" at bounding box center [390, 227] width 10 height 10
radio input "true"
radio anyone "false"
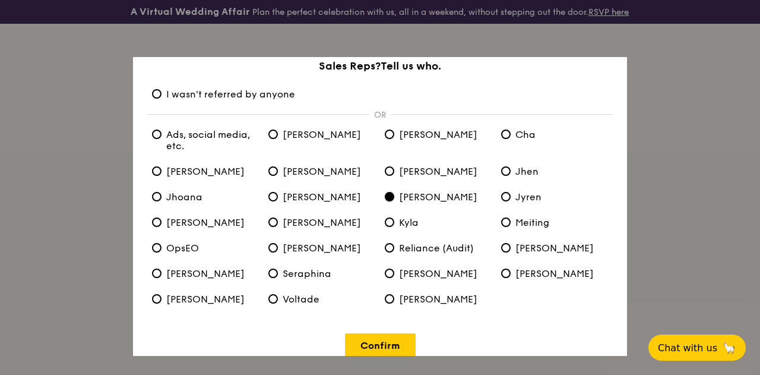
scroll to position [48, 0]
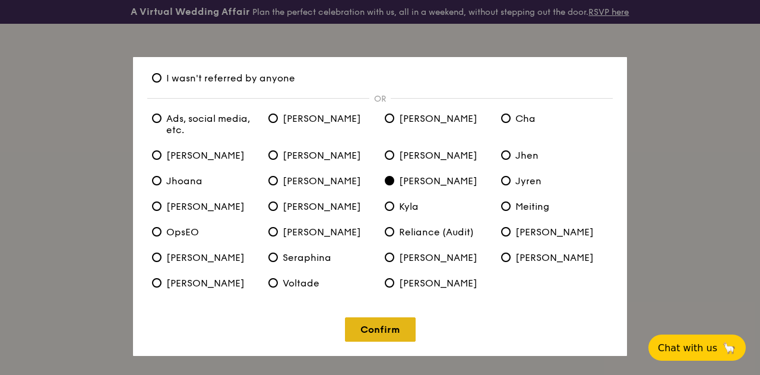
click at [385, 332] on link "Confirm" at bounding box center [380, 329] width 71 height 24
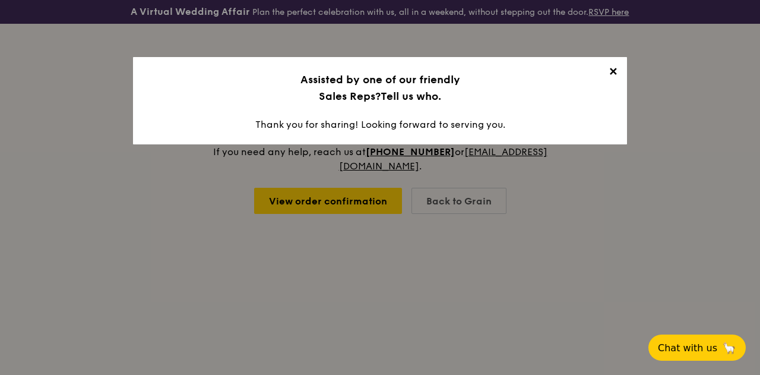
scroll to position [0, 0]
click at [616, 75] on span "✕" at bounding box center [613, 73] width 17 height 17
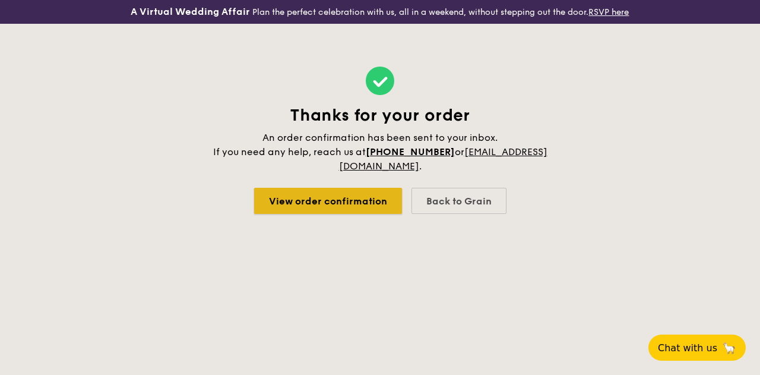
click at [355, 201] on link "View order confirmation" at bounding box center [328, 201] width 148 height 26
